Goal: Task Accomplishment & Management: Manage account settings

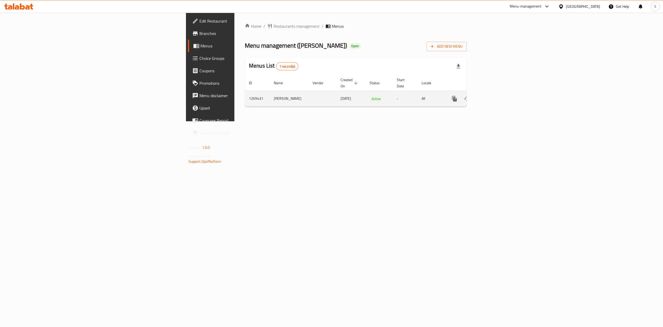
click at [495, 96] on icon "enhanced table" at bounding box center [492, 99] width 6 height 6
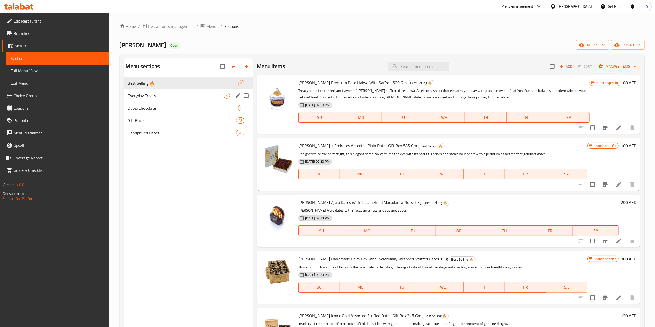
click at [156, 92] on div "Everyday Treats 5" at bounding box center [188, 95] width 129 height 12
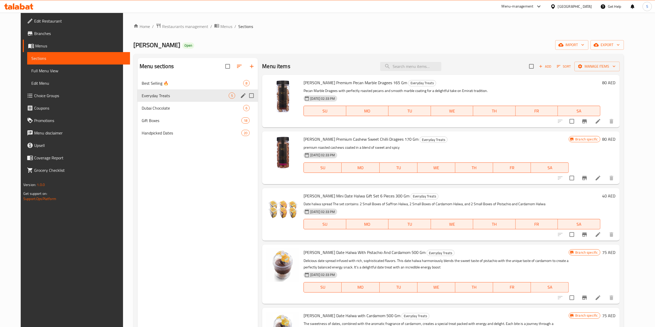
click at [158, 104] on div "Dubai Chocolate 6" at bounding box center [198, 108] width 120 height 12
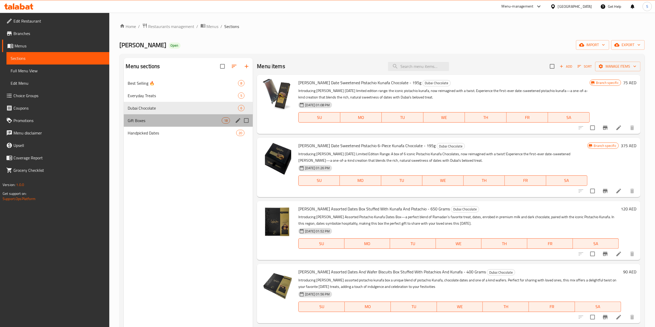
click at [158, 117] on div "Gift Boxes 18" at bounding box center [188, 120] width 129 height 12
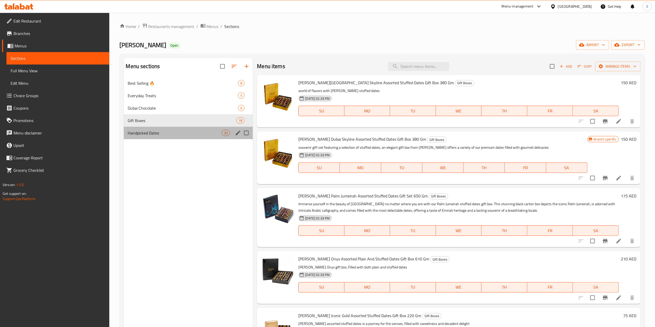
click at [165, 128] on div "Handpicked Dates 20" at bounding box center [188, 133] width 129 height 12
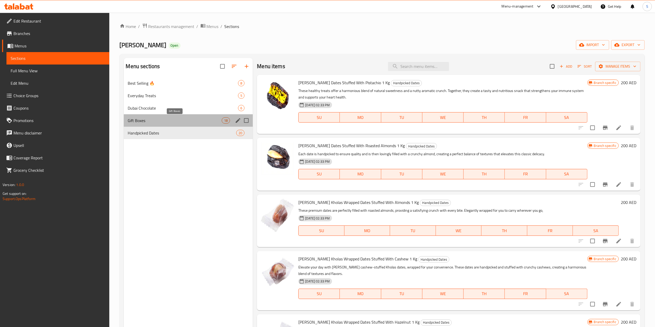
click at [181, 122] on span "Gift Boxes" at bounding box center [175, 120] width 94 height 6
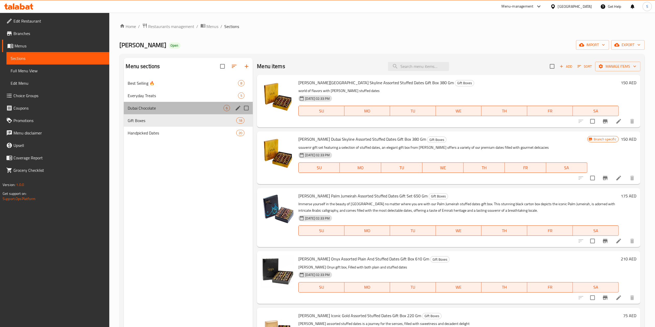
click at [205, 103] on div "Dubai Chocolate 6" at bounding box center [188, 108] width 129 height 12
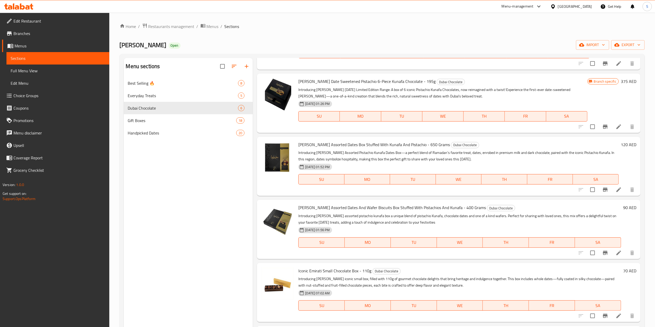
click at [236, 67] on icon "button" at bounding box center [234, 66] width 6 height 6
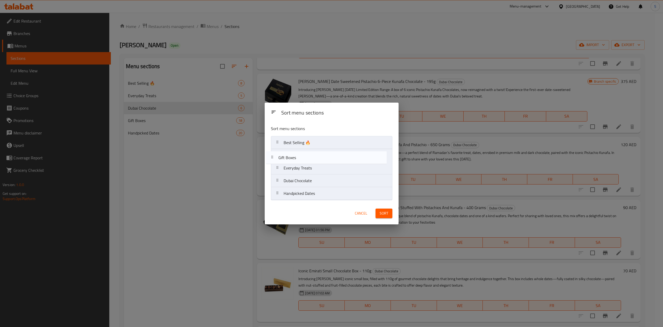
drag, startPoint x: 305, startPoint y: 184, endPoint x: 300, endPoint y: 160, distance: 24.4
click at [300, 160] on nav "Best Selling 🔥 Everyday Treats Dubai Chocolate Gift Boxes Handpicked Dates" at bounding box center [331, 168] width 121 height 64
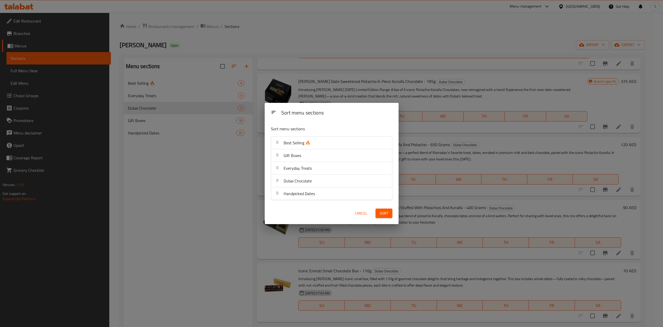
click at [385, 219] on div "Sort" at bounding box center [383, 213] width 23 height 16
click at [380, 212] on span "Sort" at bounding box center [384, 213] width 9 height 6
